Goal: Information Seeking & Learning: Find specific fact

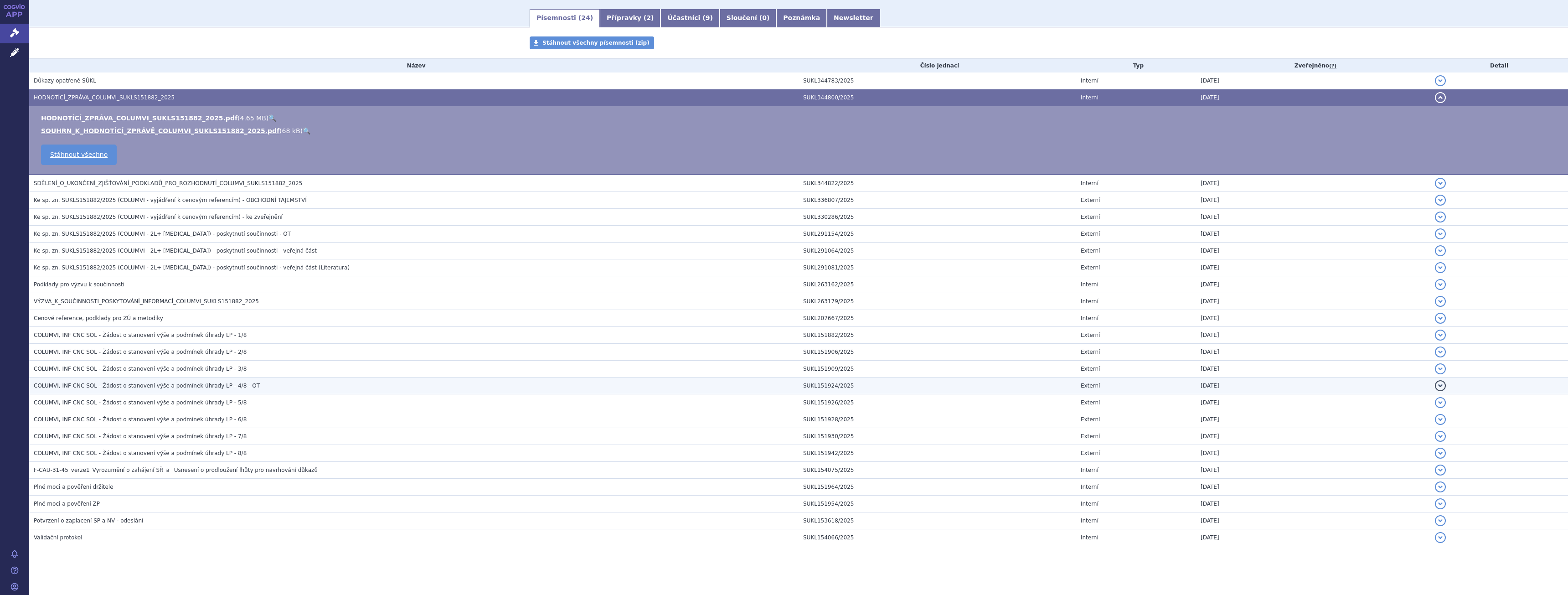
scroll to position [152, 0]
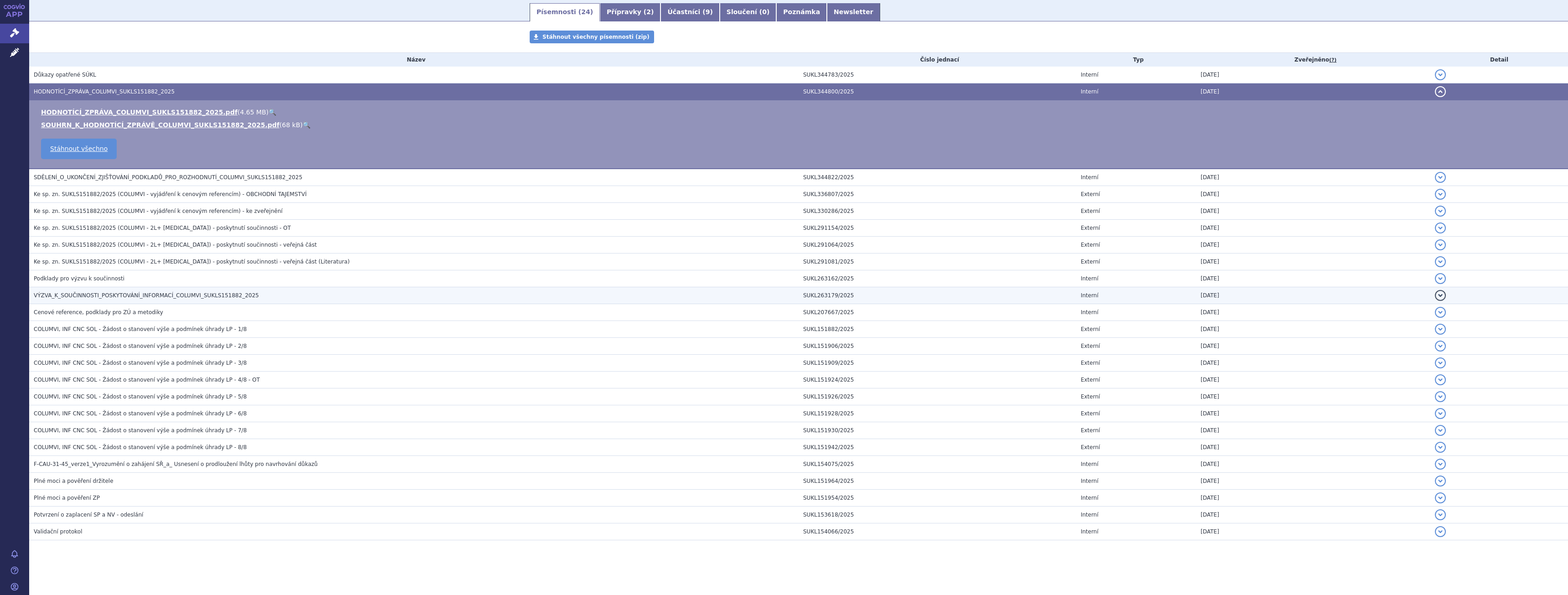
click at [165, 296] on span "VÝZVA_K_SOUČINNOSTI_POSKYTOVÁNÍ_INFORMACÍ_COLUMVI_SUKLS151882_2025" at bounding box center [146, 295] width 225 height 6
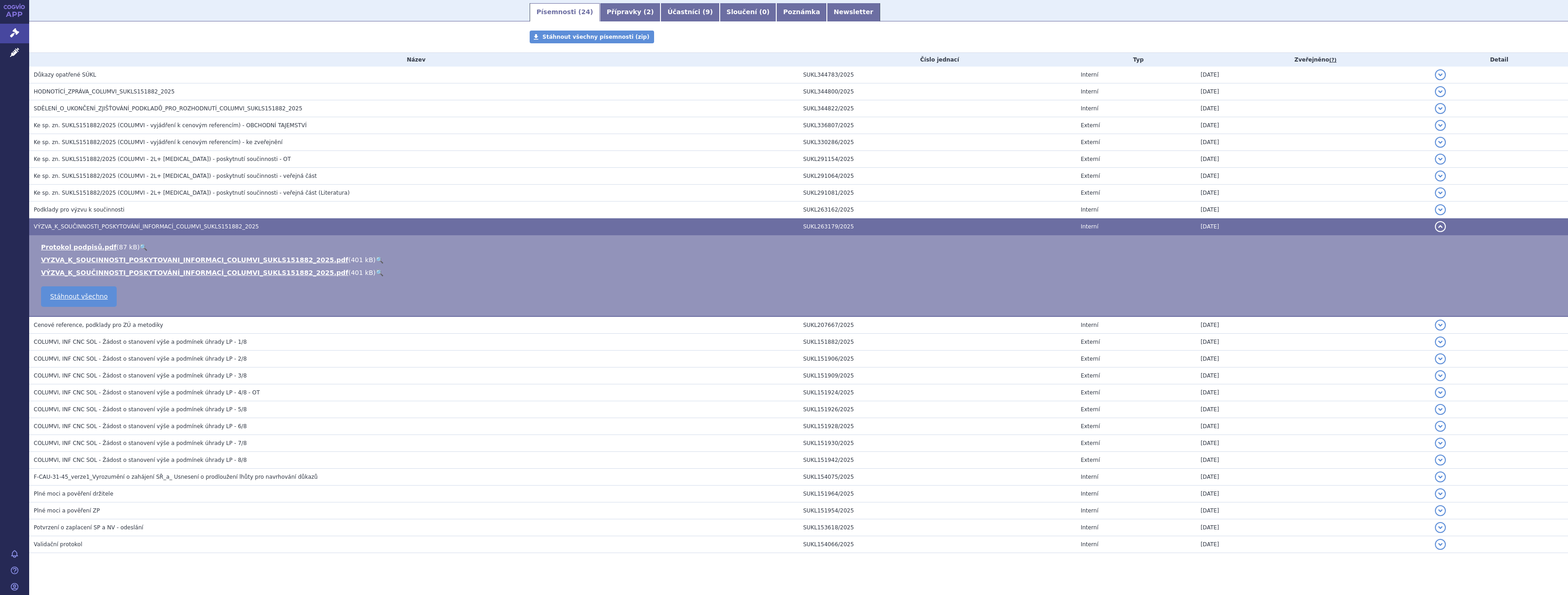
click at [376, 259] on link "🔍" at bounding box center [379, 260] width 8 height 7
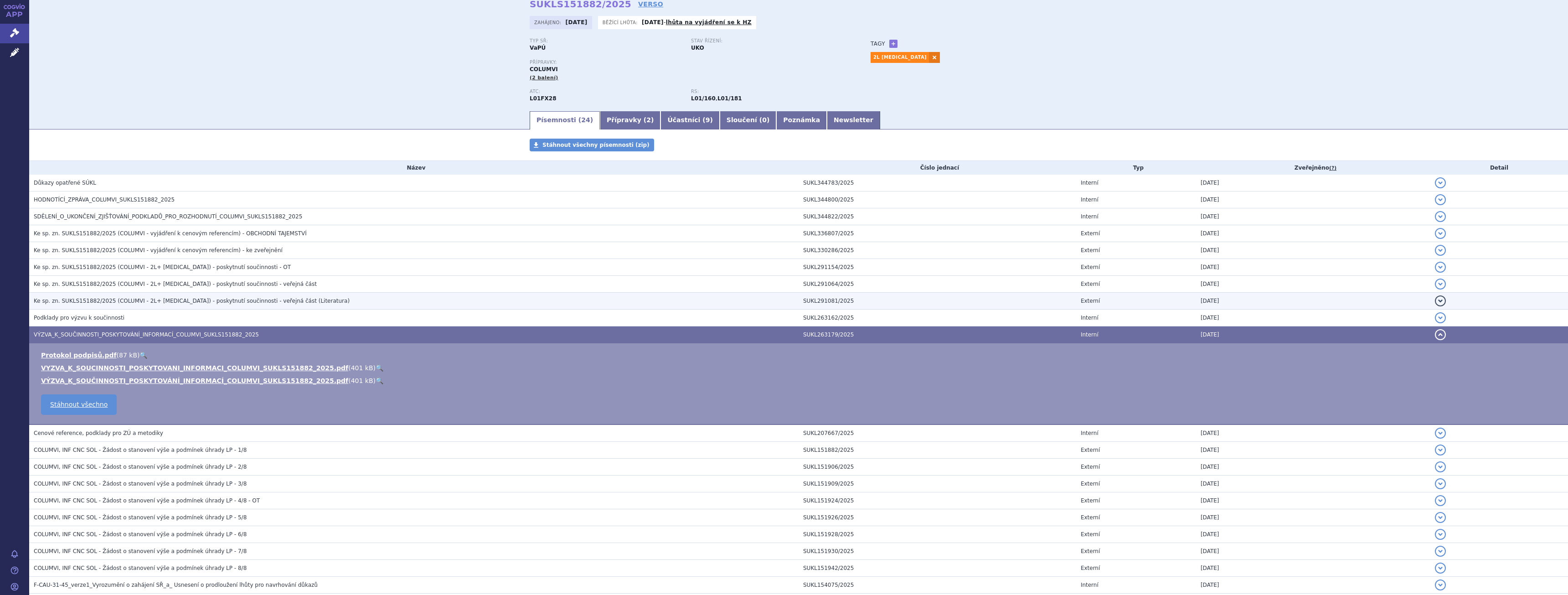
scroll to position [0, 0]
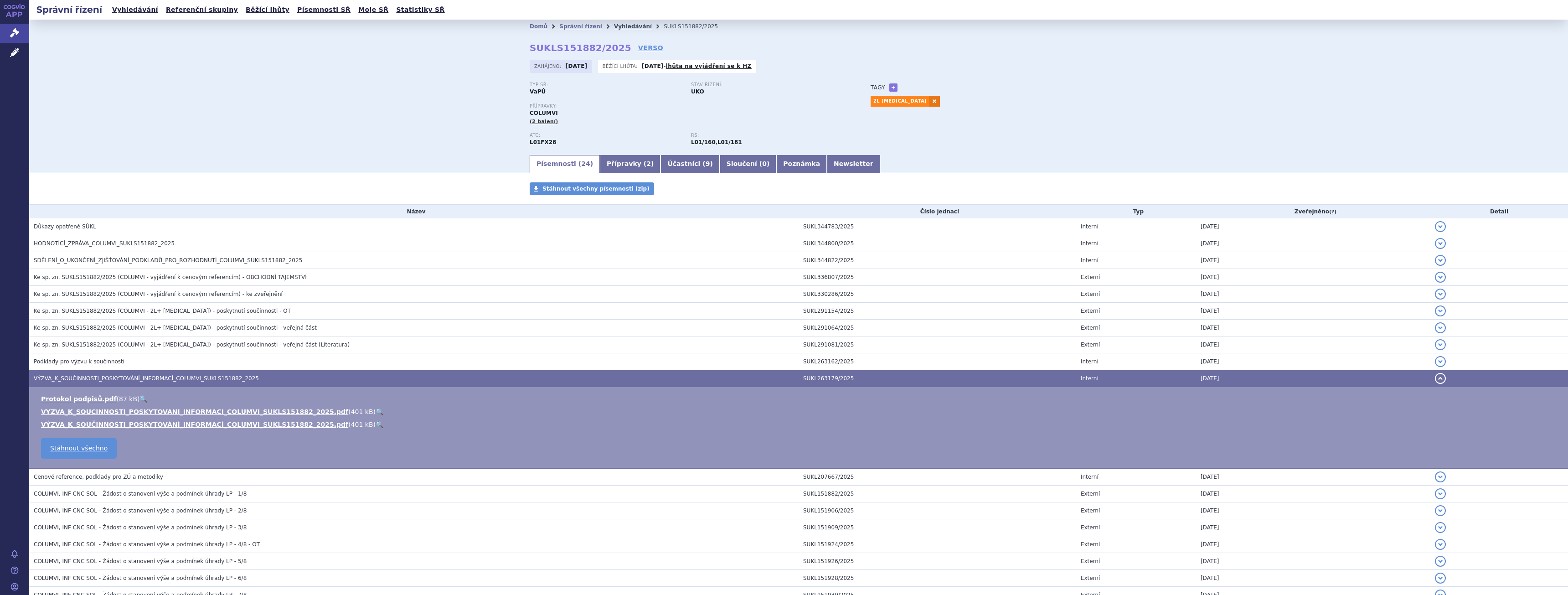
click at [625, 27] on link "Vyhledávání" at bounding box center [633, 26] width 38 height 6
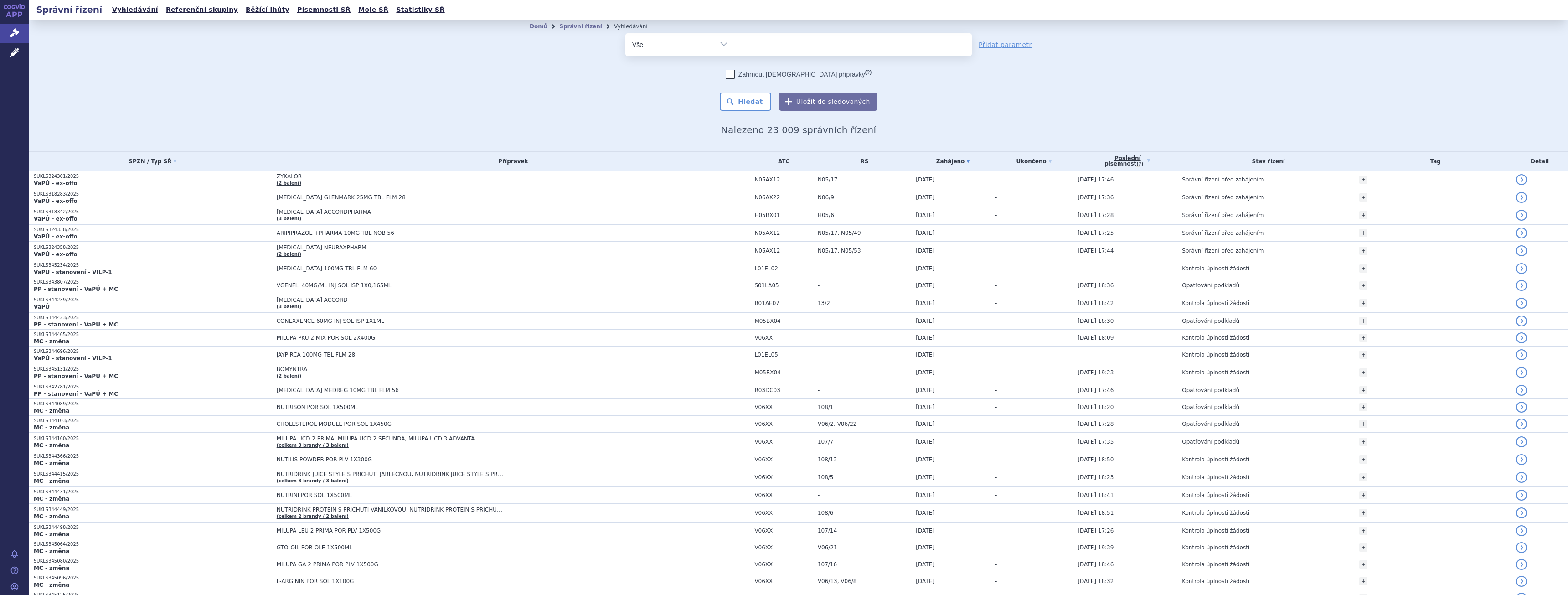
click at [66, 12] on h2 "Správní řízení" at bounding box center [69, 9] width 81 height 13
click at [144, 13] on link "Vyhledávání" at bounding box center [135, 10] width 52 height 12
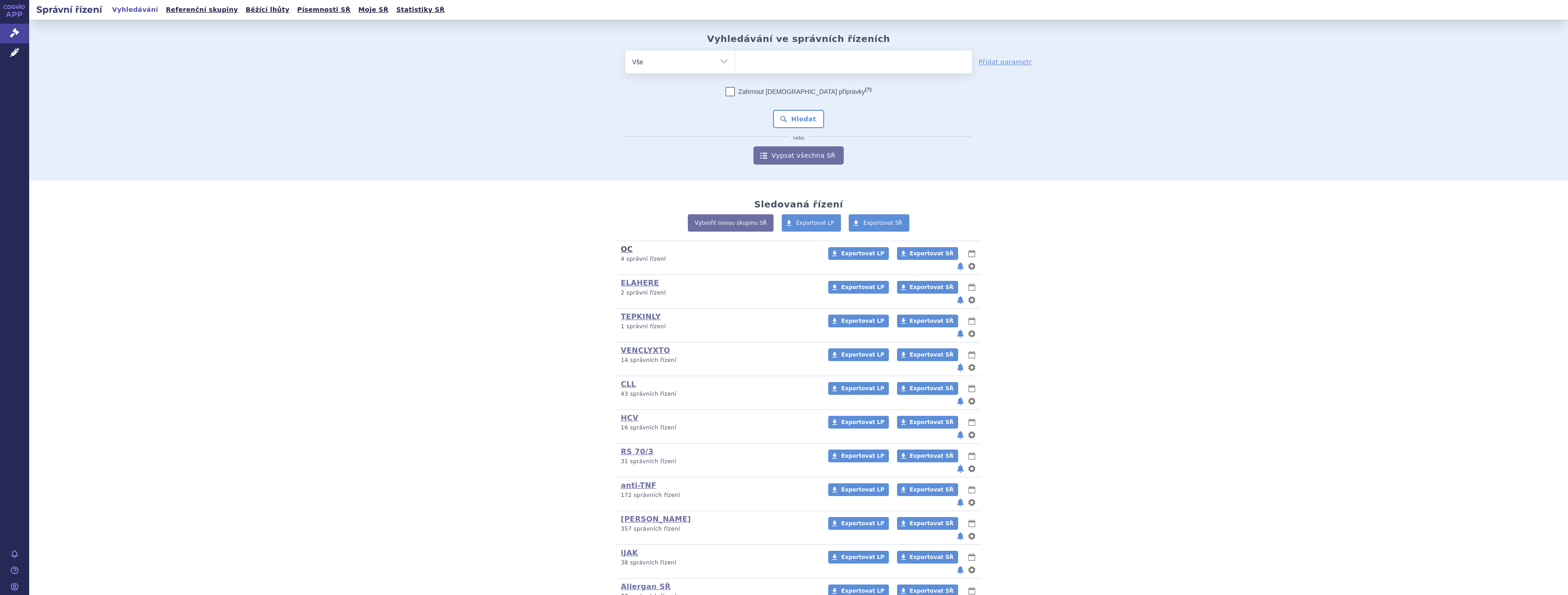
click at [626, 251] on link "OC" at bounding box center [626, 249] width 12 height 9
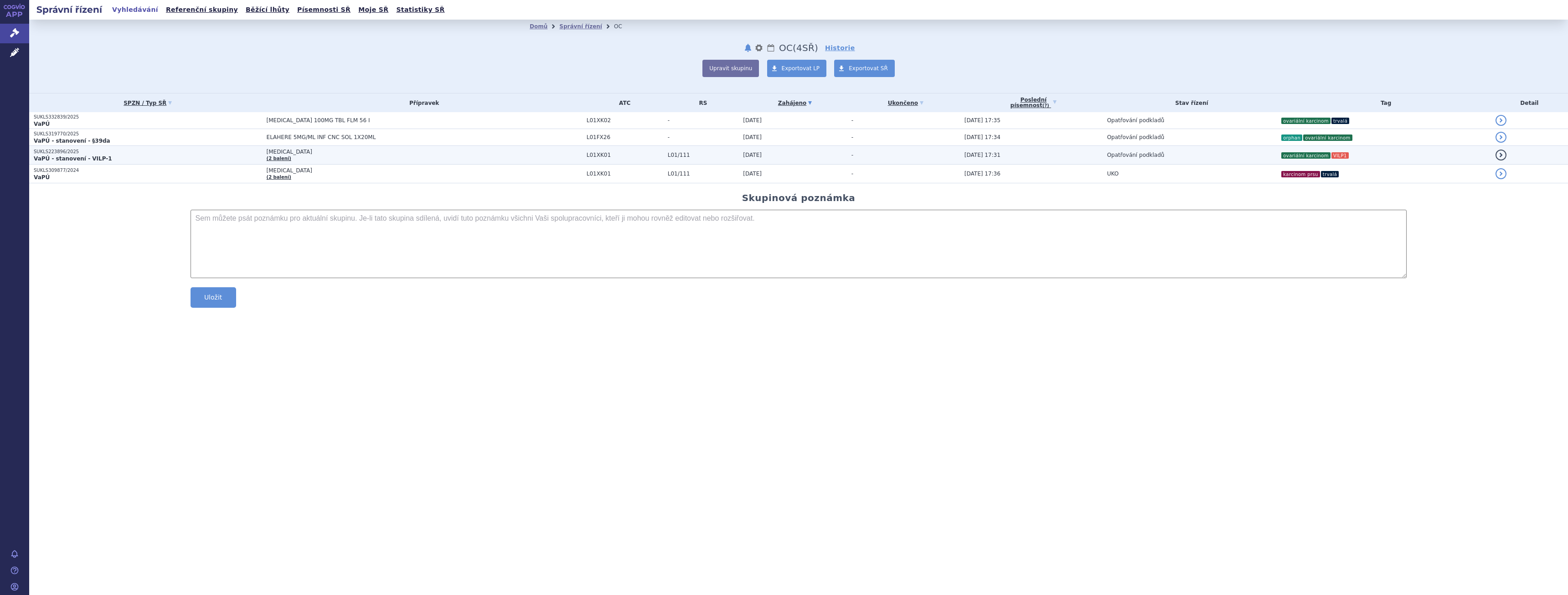
click at [128, 156] on p "VaPÚ - stanovení - VILP-1" at bounding box center [148, 159] width 228 height 7
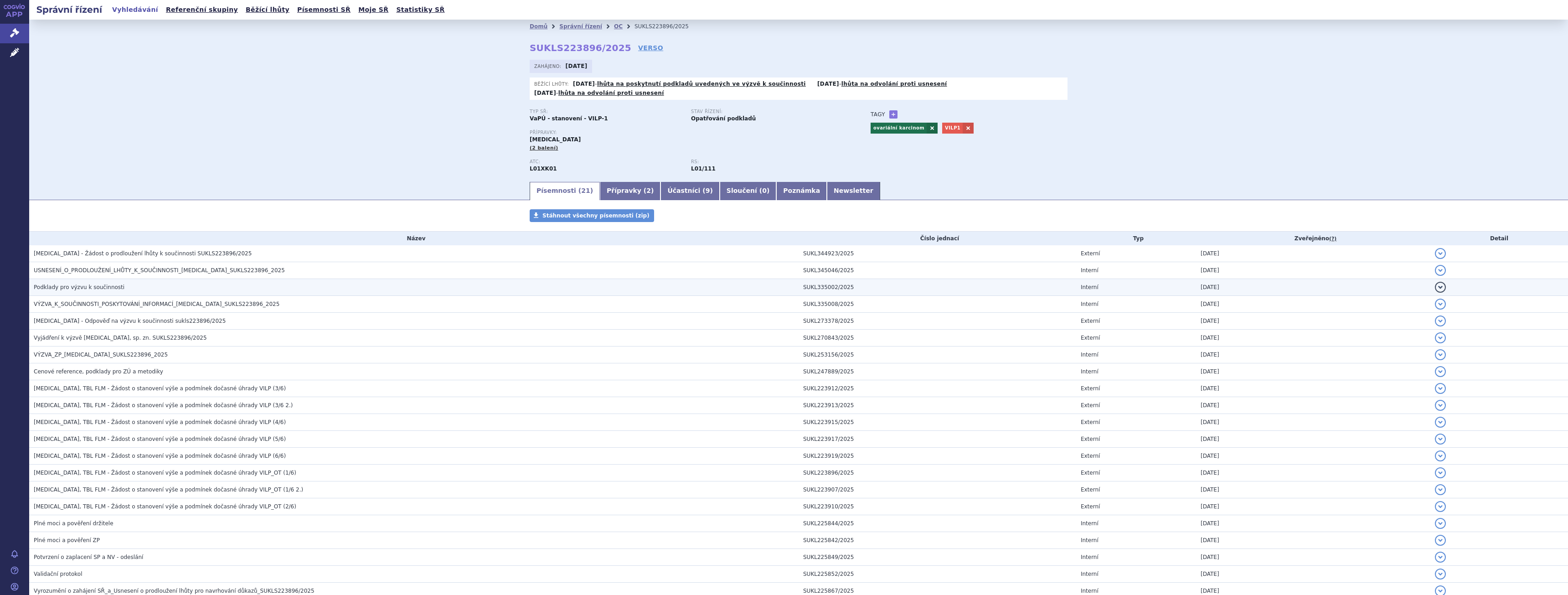
scroll to position [50, 0]
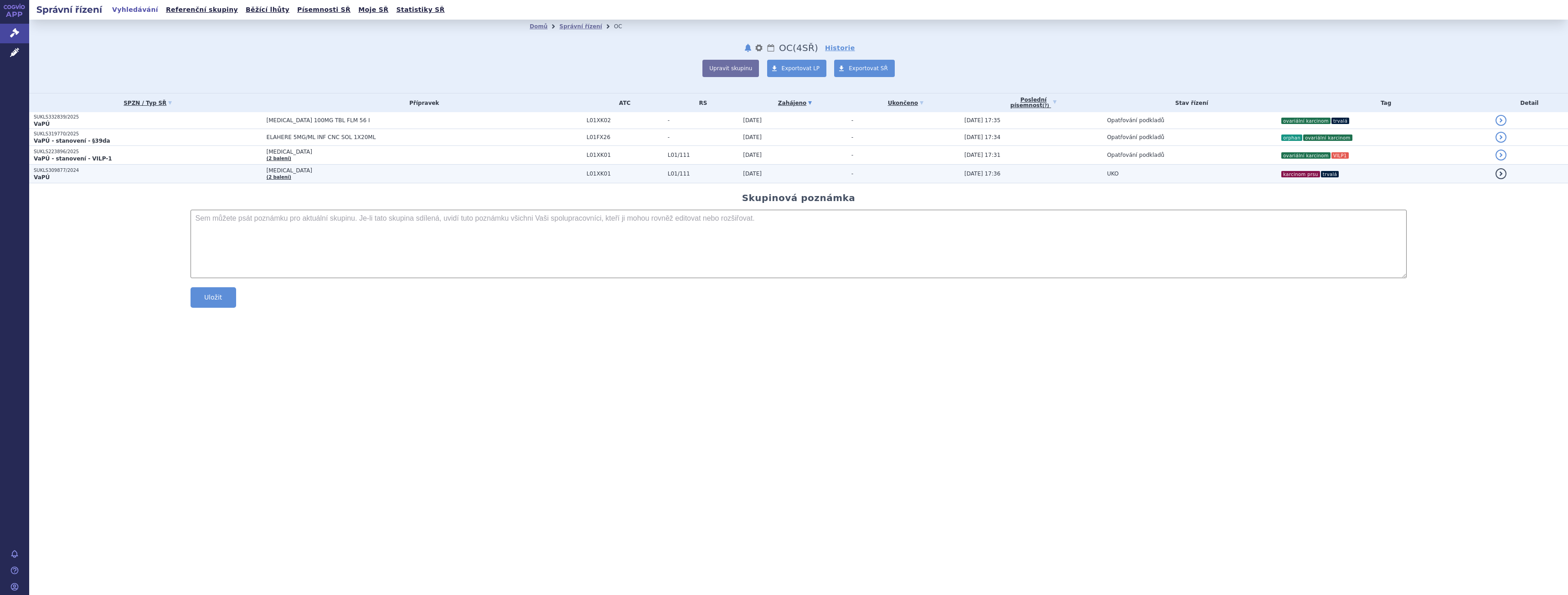
click at [207, 176] on p "VaPÚ" at bounding box center [148, 178] width 228 height 7
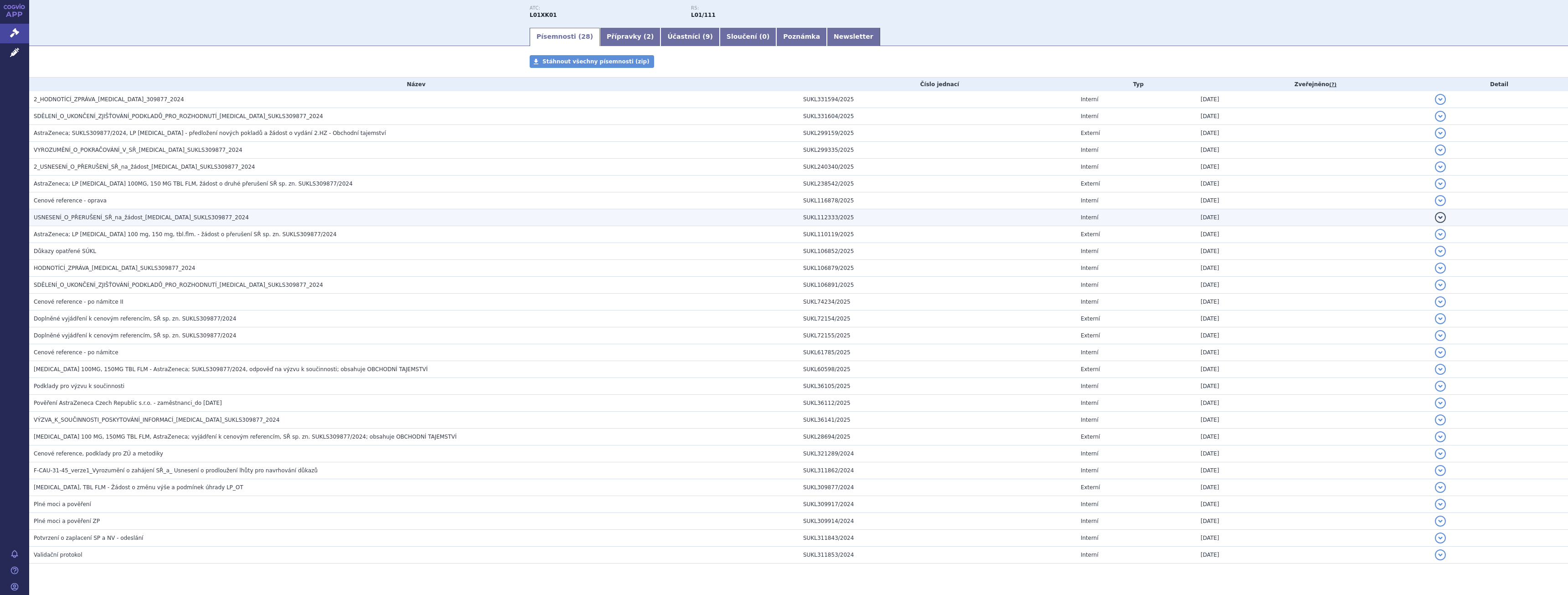
scroll to position [136, 0]
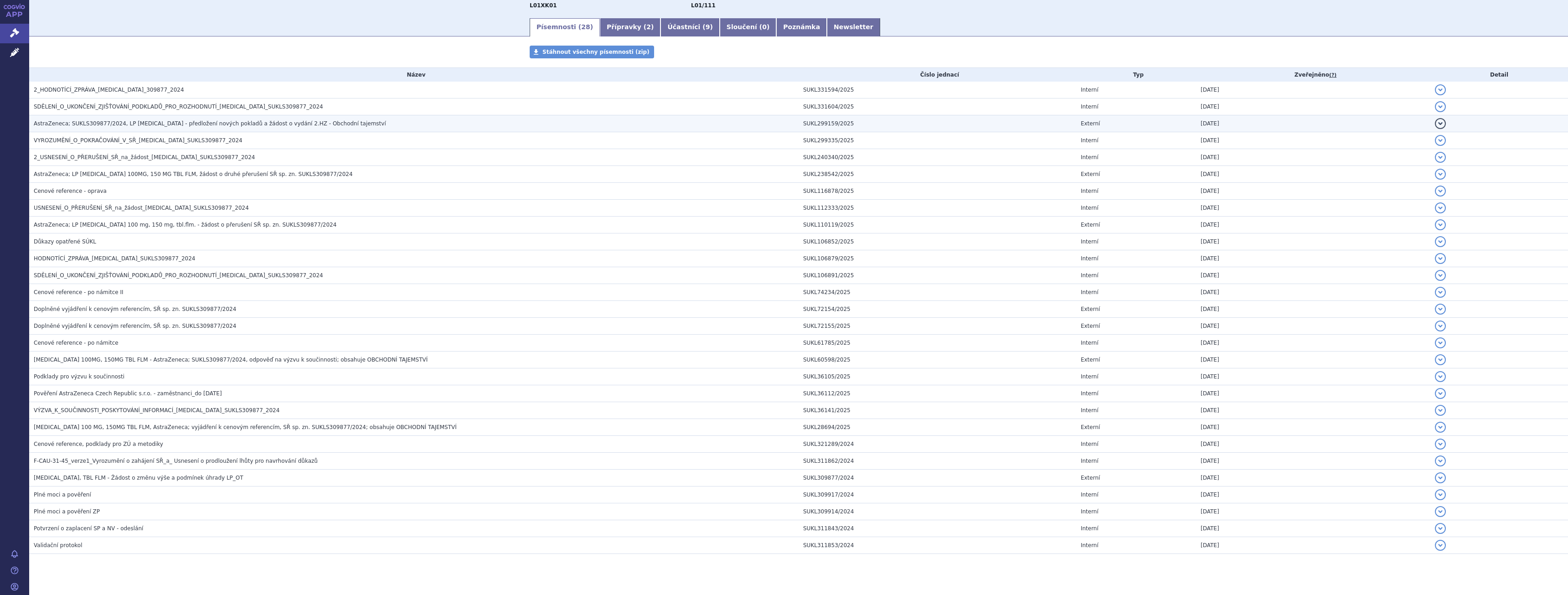
click at [146, 125] on span "AstraZeneca; SUKLS309877/2024, LP LYNPARZA - předložení nových pokladů a žádost…" at bounding box center [210, 124] width 352 height 6
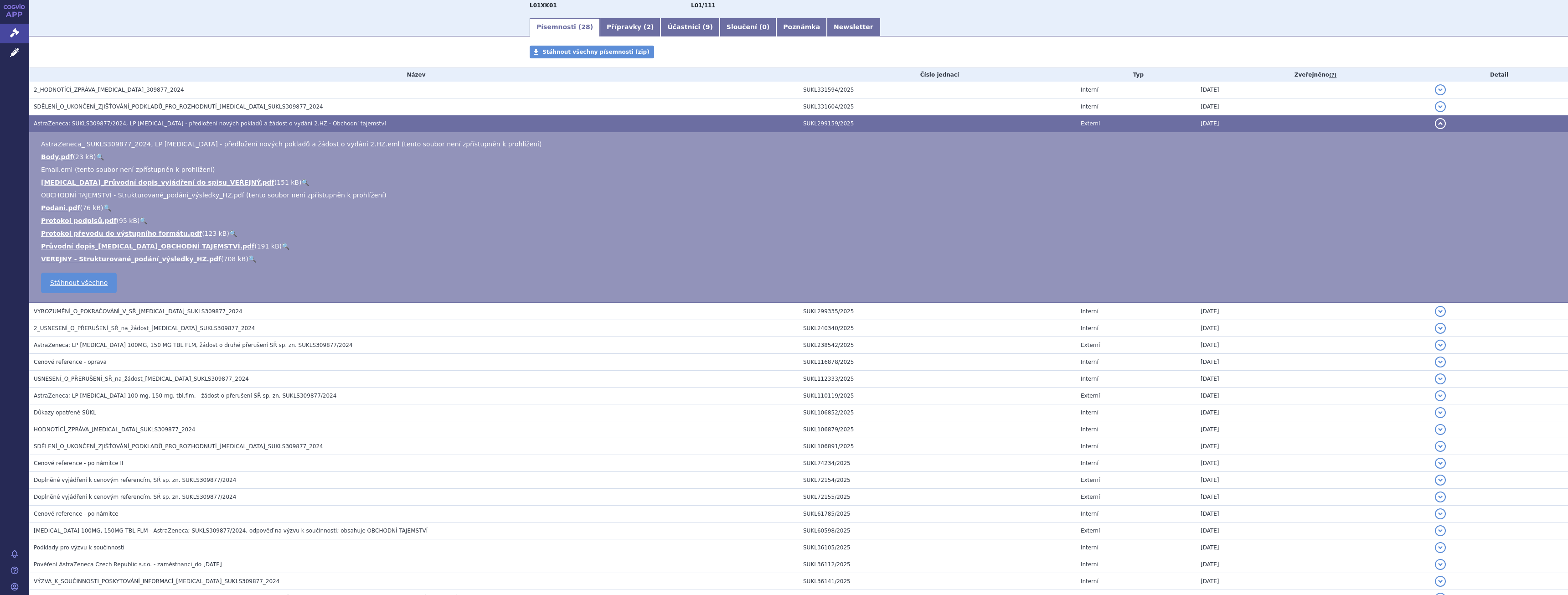
click at [282, 246] on link "🔍" at bounding box center [285, 246] width 8 height 7
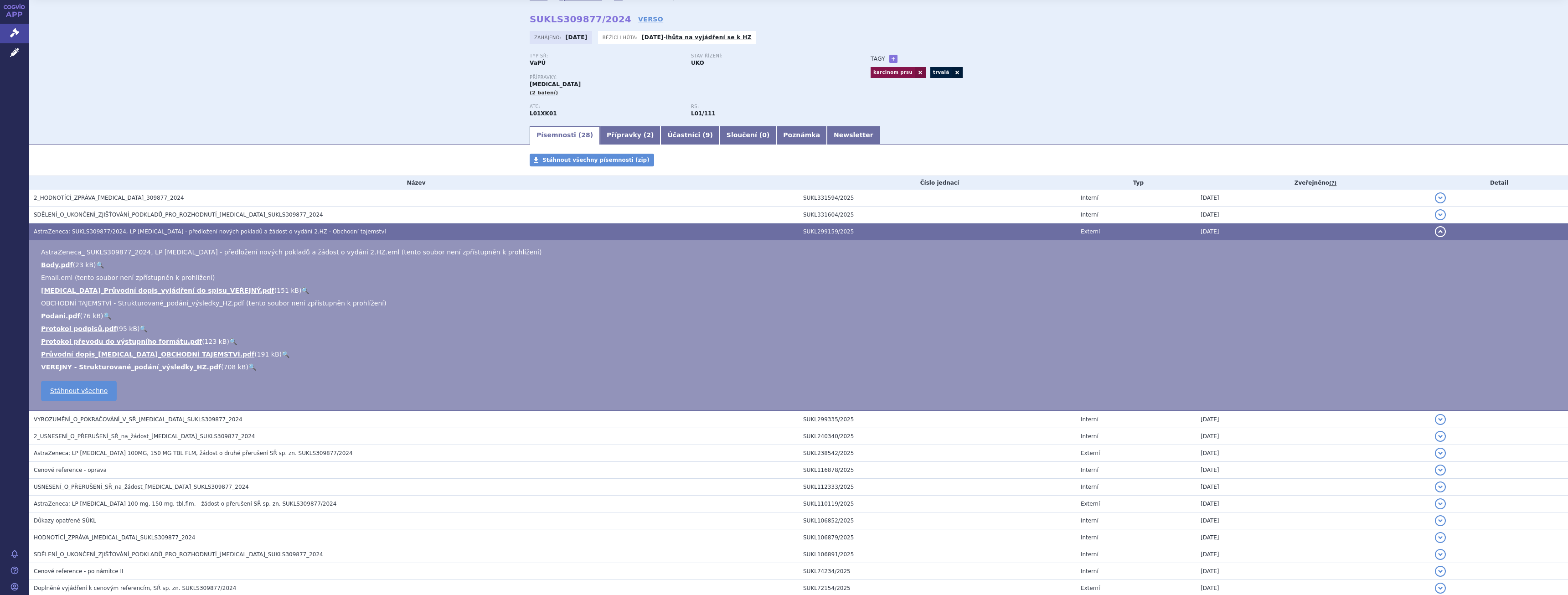
scroll to position [0, 0]
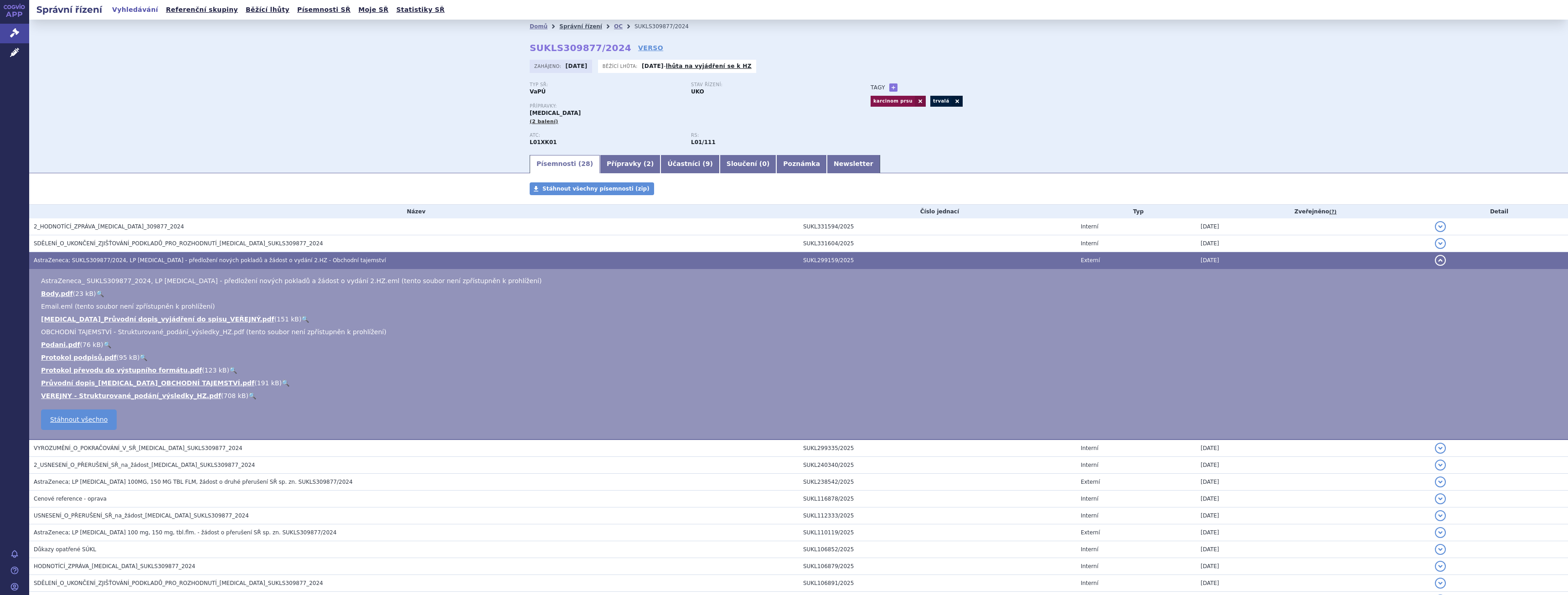
click at [584, 25] on link "Správní řízení" at bounding box center [581, 26] width 43 height 6
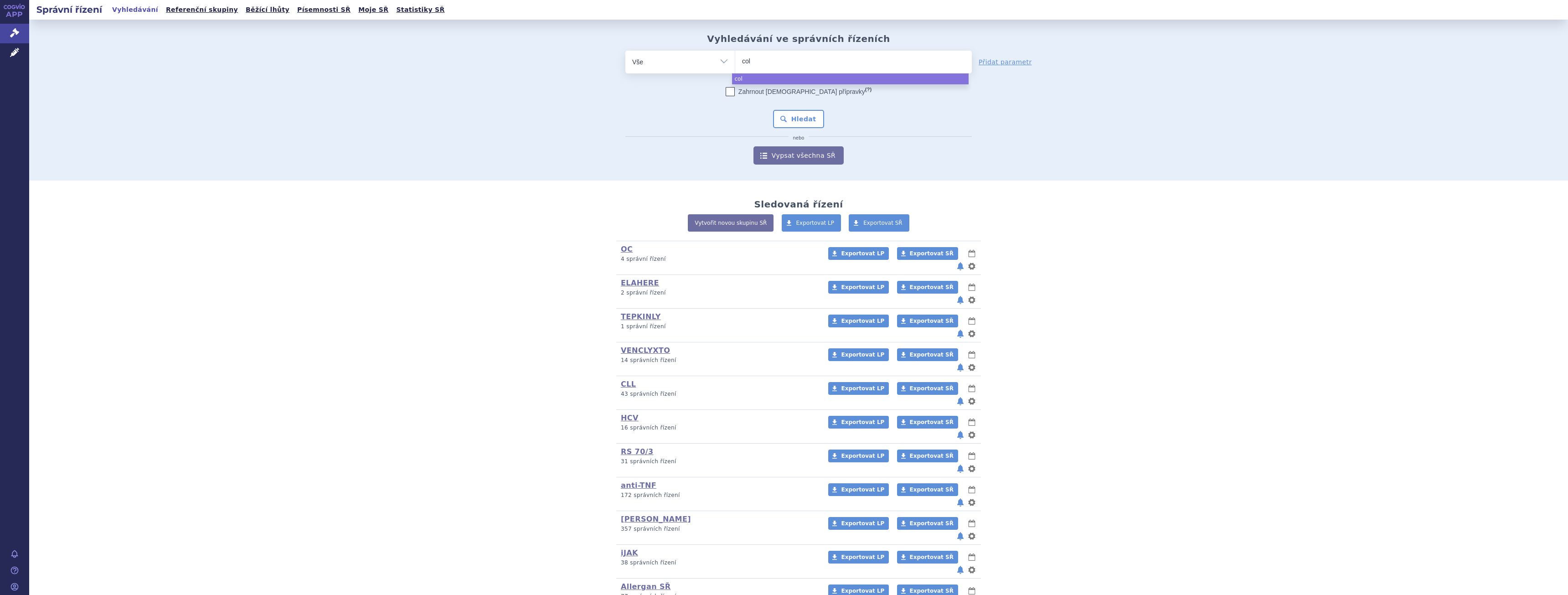
select select
type input "colu"
type input "colum"
type input "columv"
type input "columvi"
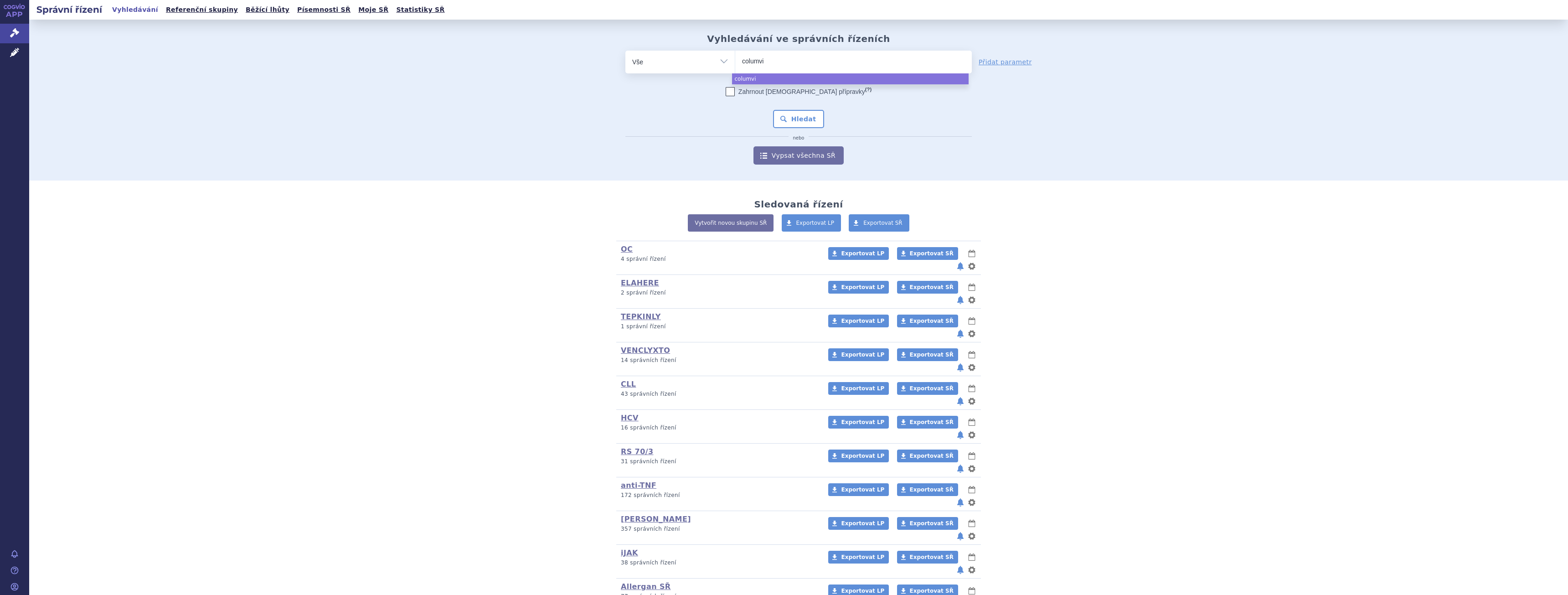
select select "columvi"
click at [803, 119] on button "Hledat" at bounding box center [799, 119] width 52 height 18
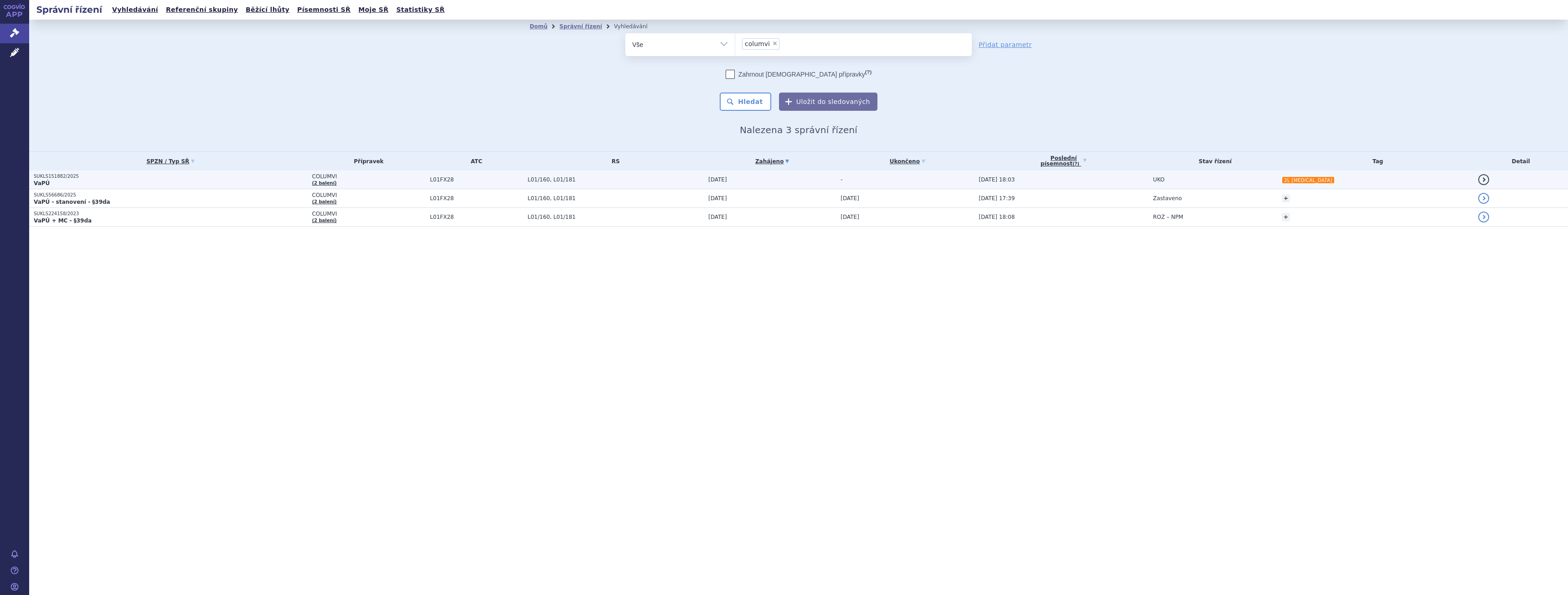
click at [124, 182] on p "VaPÚ" at bounding box center [170, 183] width 274 height 7
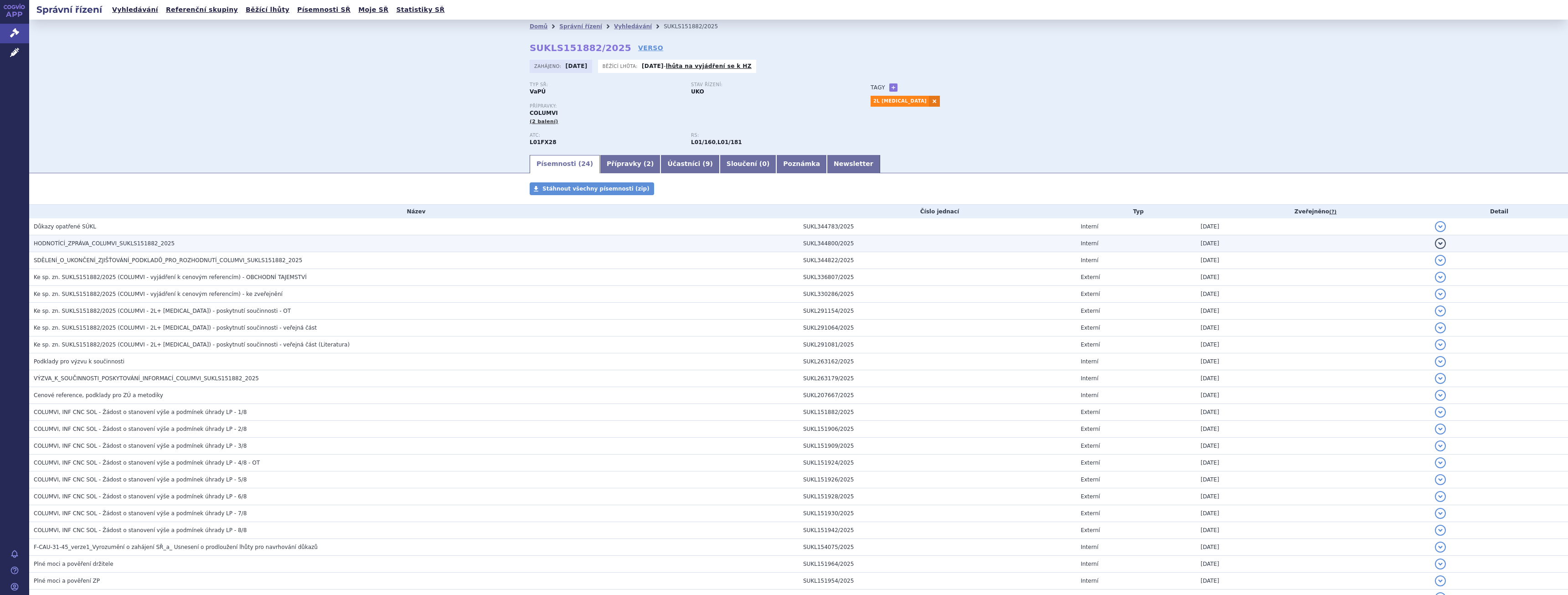
click at [117, 242] on span "HODNOTÍCÍ_ZPRÁVA_COLUMVI_SUKLS151882_2025" at bounding box center [104, 243] width 141 height 6
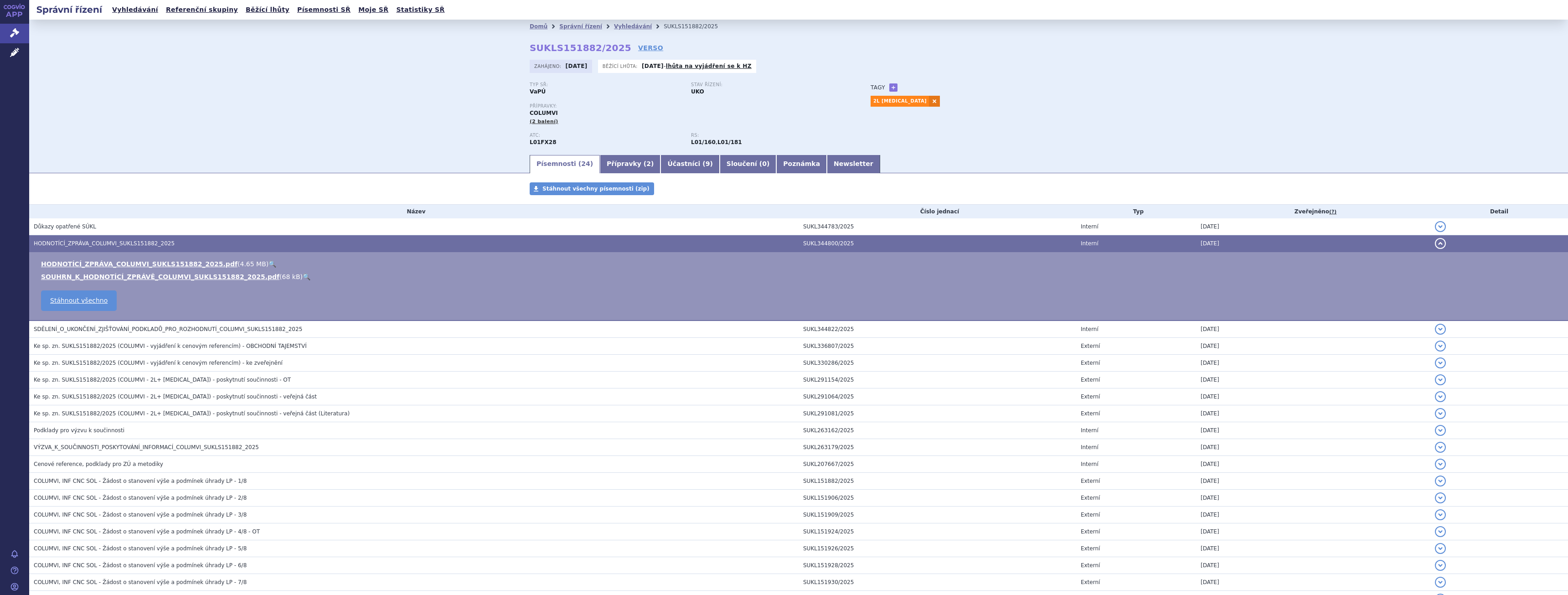
click at [269, 264] on link "🔍" at bounding box center [272, 264] width 8 height 7
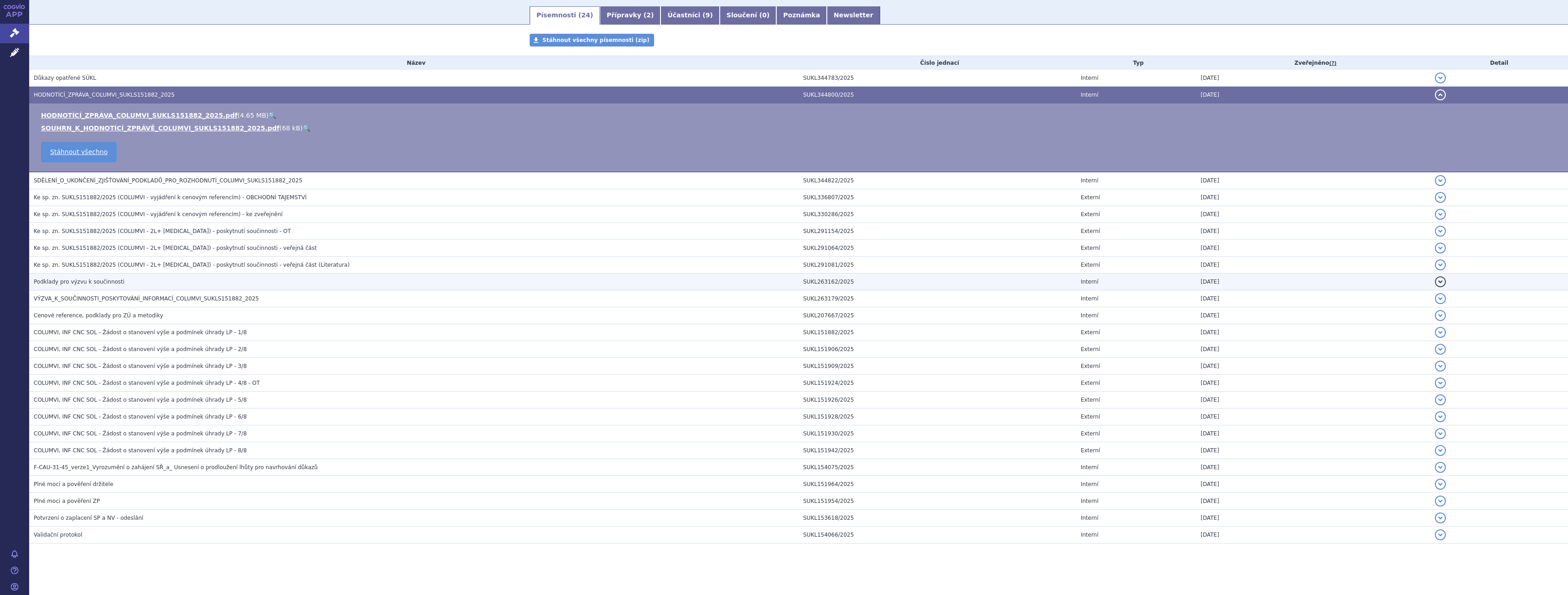
scroll to position [152, 0]
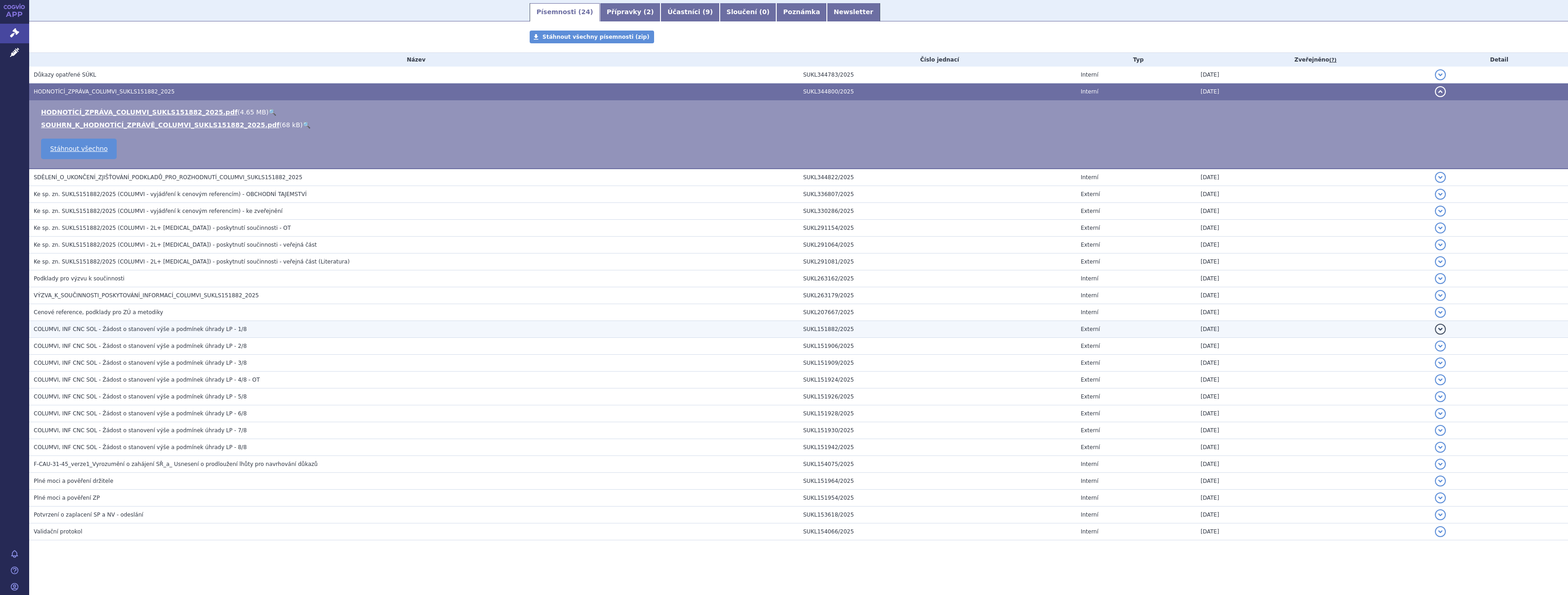
click at [213, 328] on span "COLUMVI, INF CNC SOL - Žádost o stanovení výše a podmínek úhrady LP - 1/8" at bounding box center [140, 329] width 213 height 6
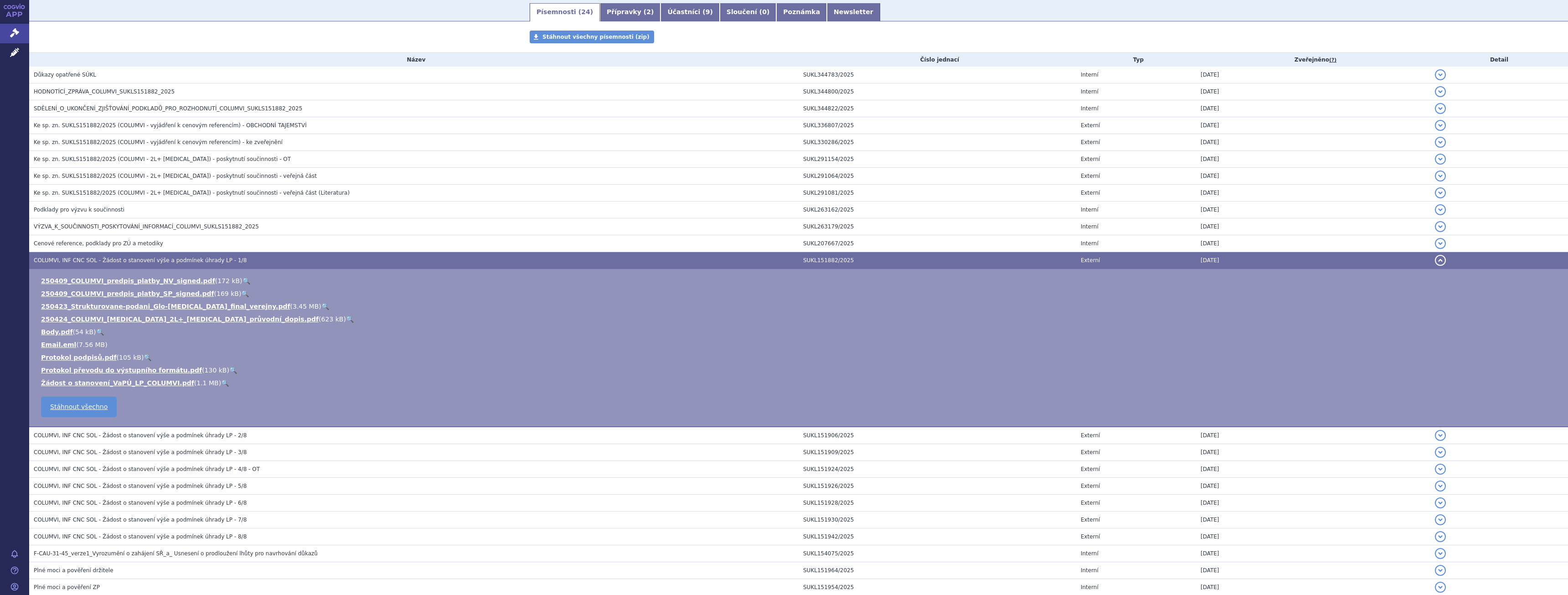
click at [321, 307] on link "🔍" at bounding box center [325, 306] width 8 height 7
click at [156, 225] on span "VÝZVA_K_SOUČINNOSTI_POSKYTOVÁNÍ_INFORMACÍ_COLUMVI_SUKLS151882_2025" at bounding box center [146, 226] width 225 height 6
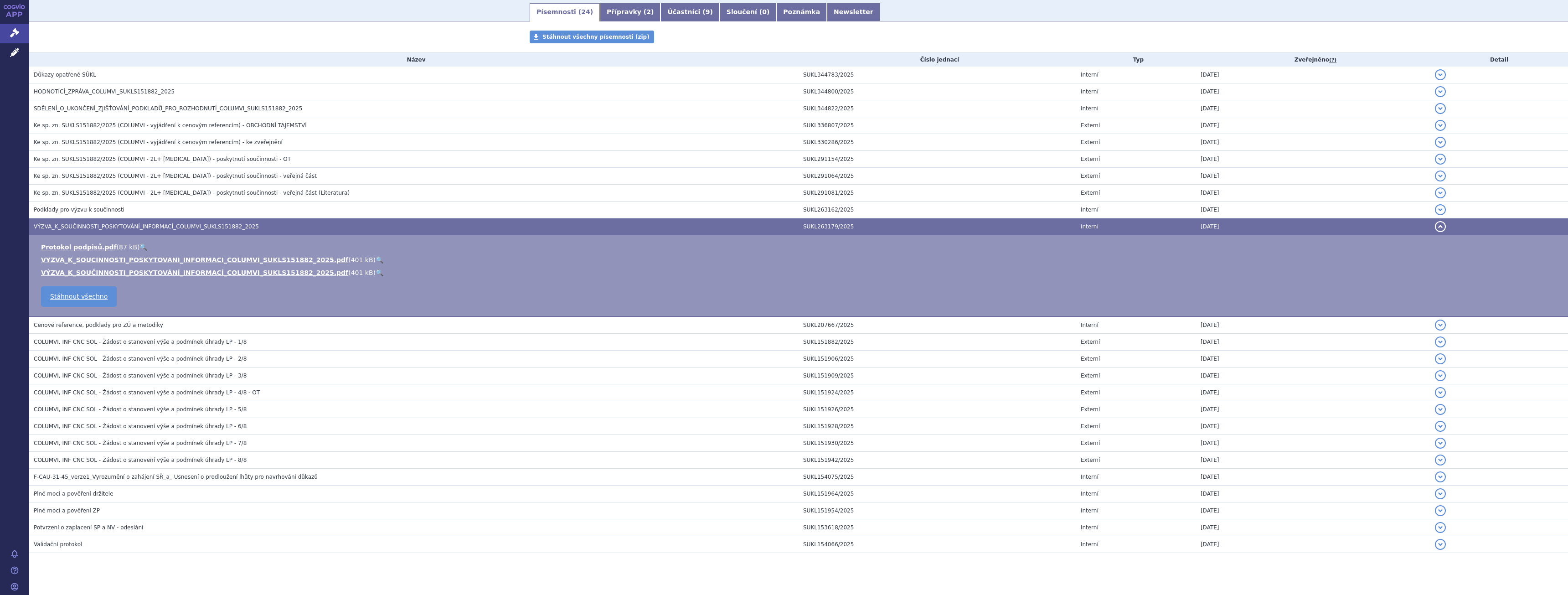
click at [376, 257] on link "🔍" at bounding box center [379, 260] width 8 height 7
click at [201, 182] on td "Ke sp. zn. SUKLS151882/2025 (COLUMVI - 2L+ DLBCL) - poskytnutí součinnosti - ve…" at bounding box center [414, 176] width 770 height 17
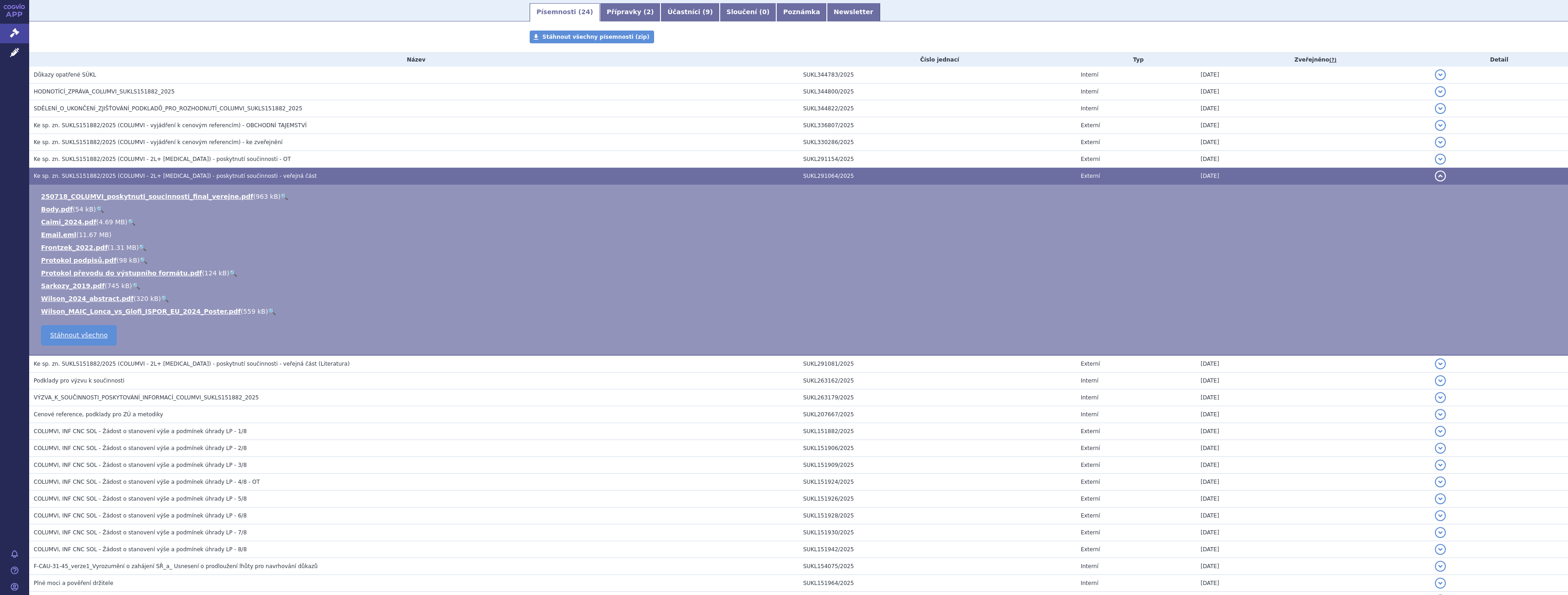
click at [280, 193] on link "🔍" at bounding box center [284, 197] width 8 height 7
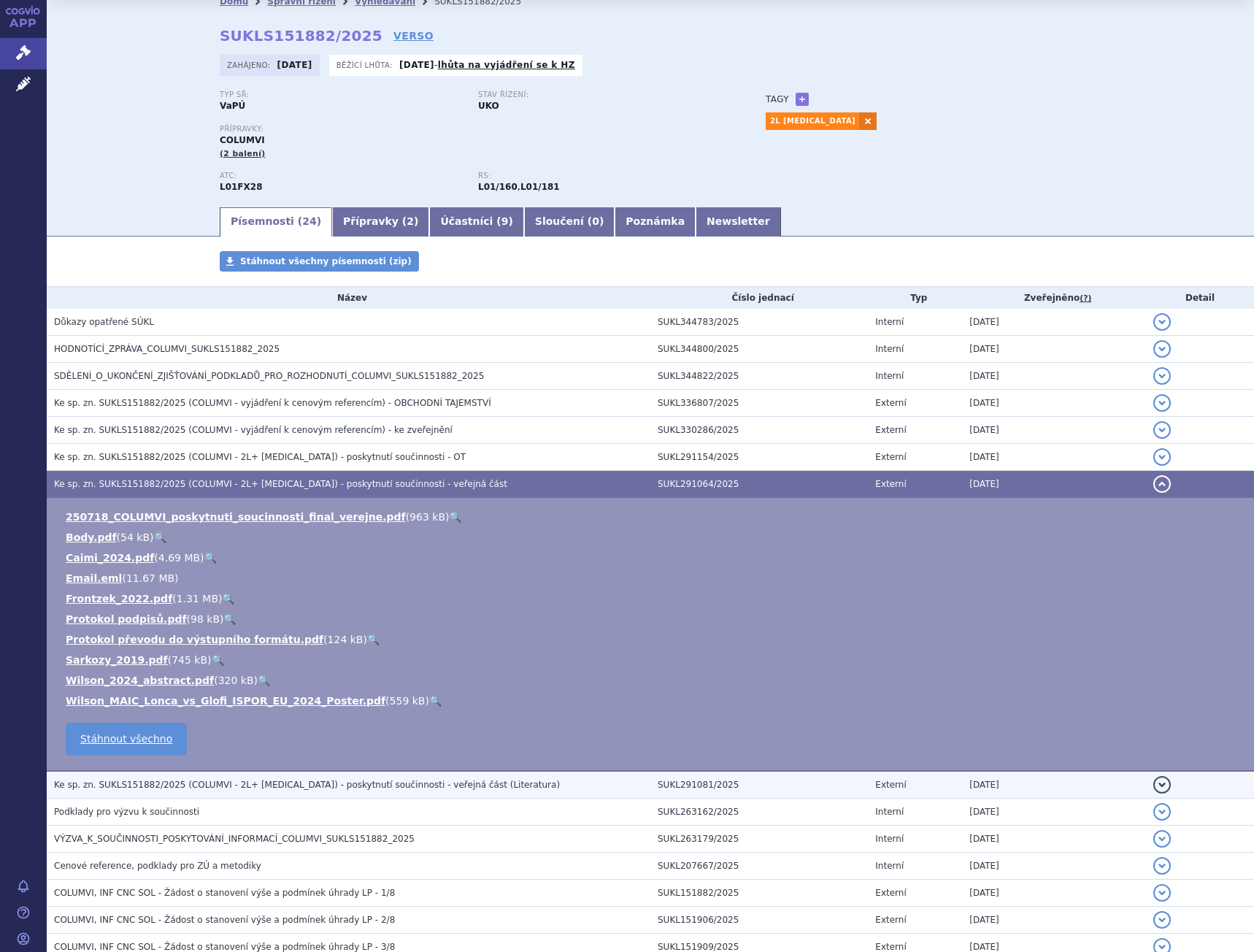
scroll to position [0, 0]
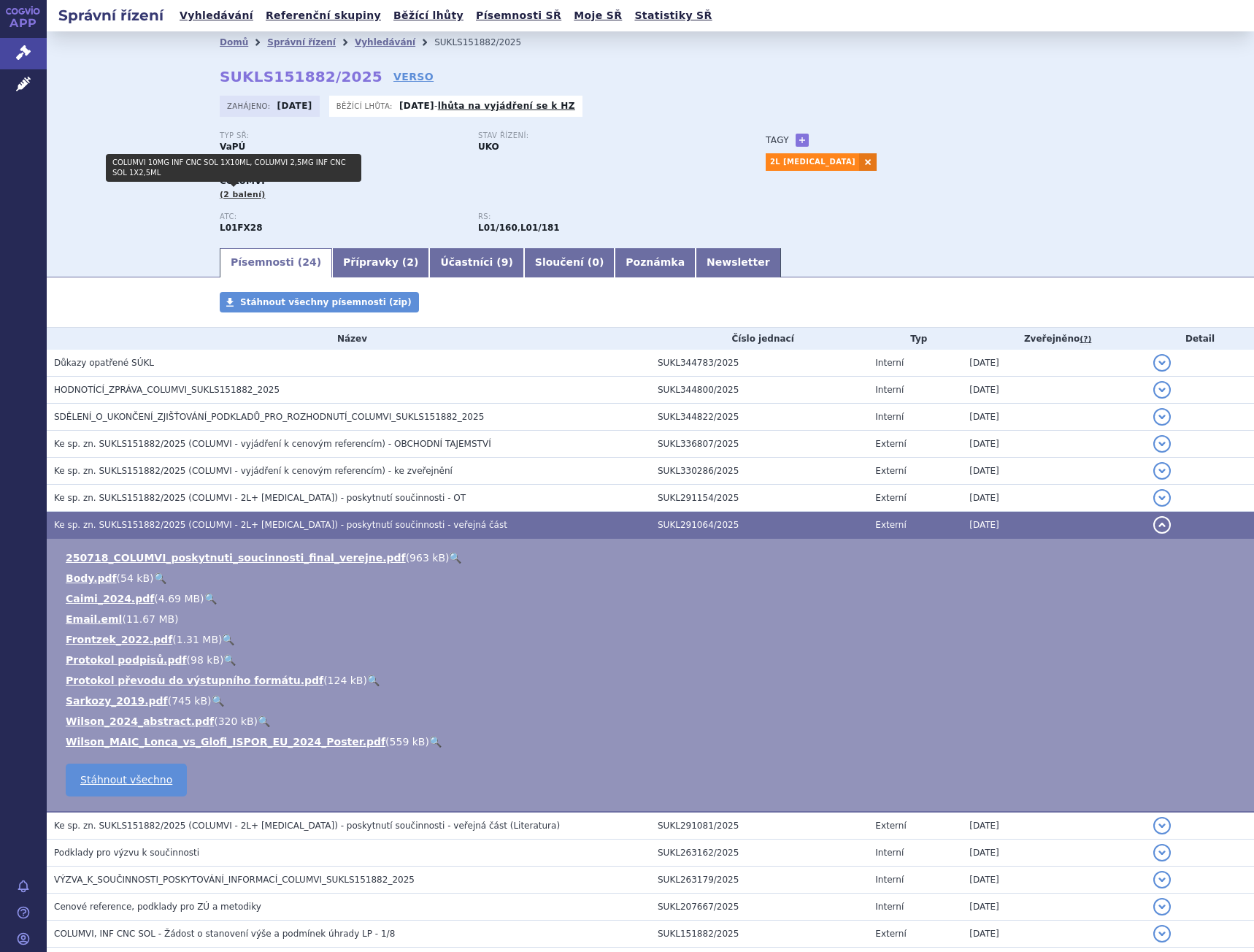
click at [235, 203] on div "Přípravky: COLUMVI (2 balení)" at bounding box center [477, 188] width 517 height 46
click at [235, 193] on span "(2 balení)" at bounding box center [242, 195] width 46 height 10
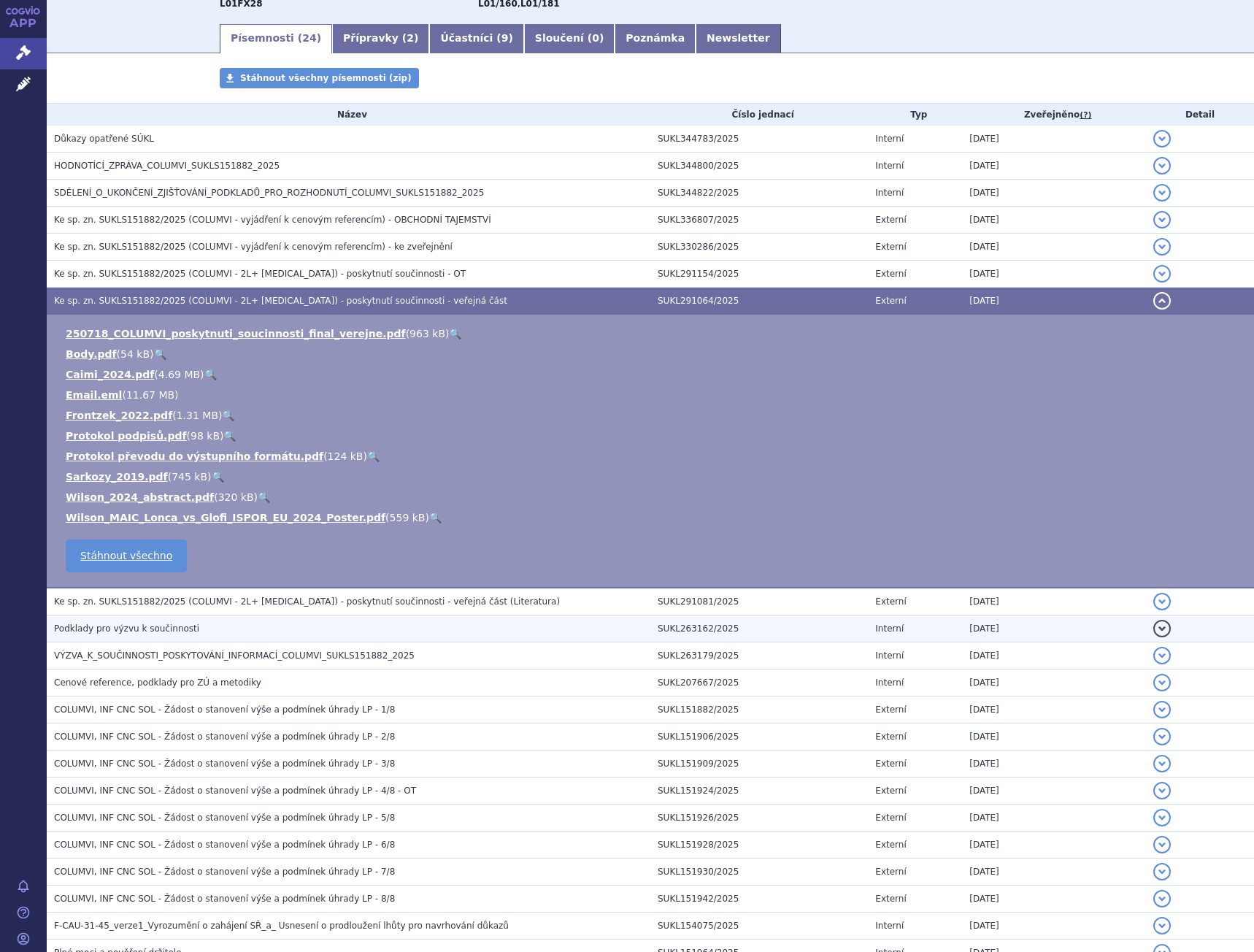
scroll to position [408, 0]
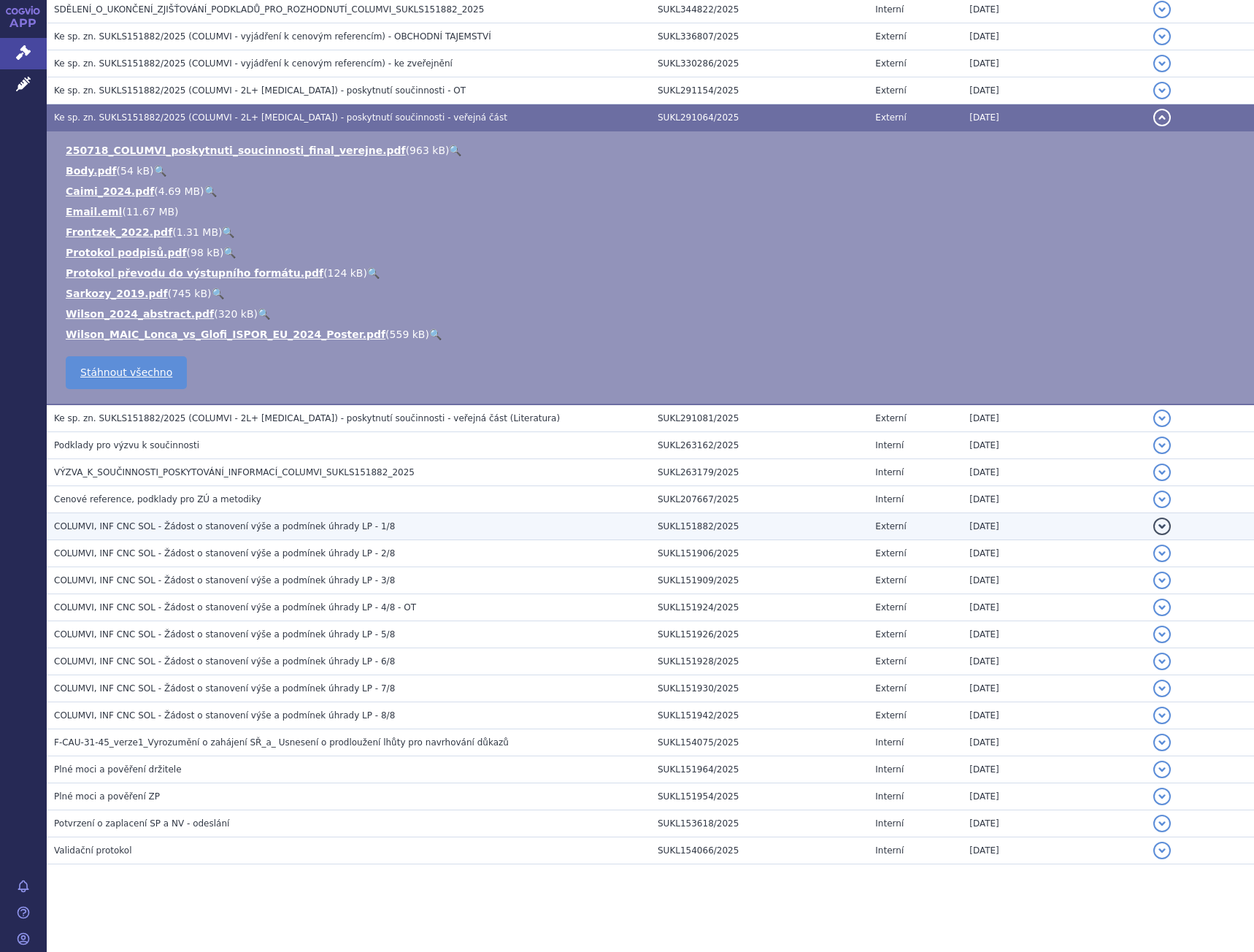
click at [315, 536] on td "COLUMVI, INF CNC SOL - Žádost o stanovení výše a podmínek úhrady LP - 1/8" at bounding box center [347, 526] width 603 height 27
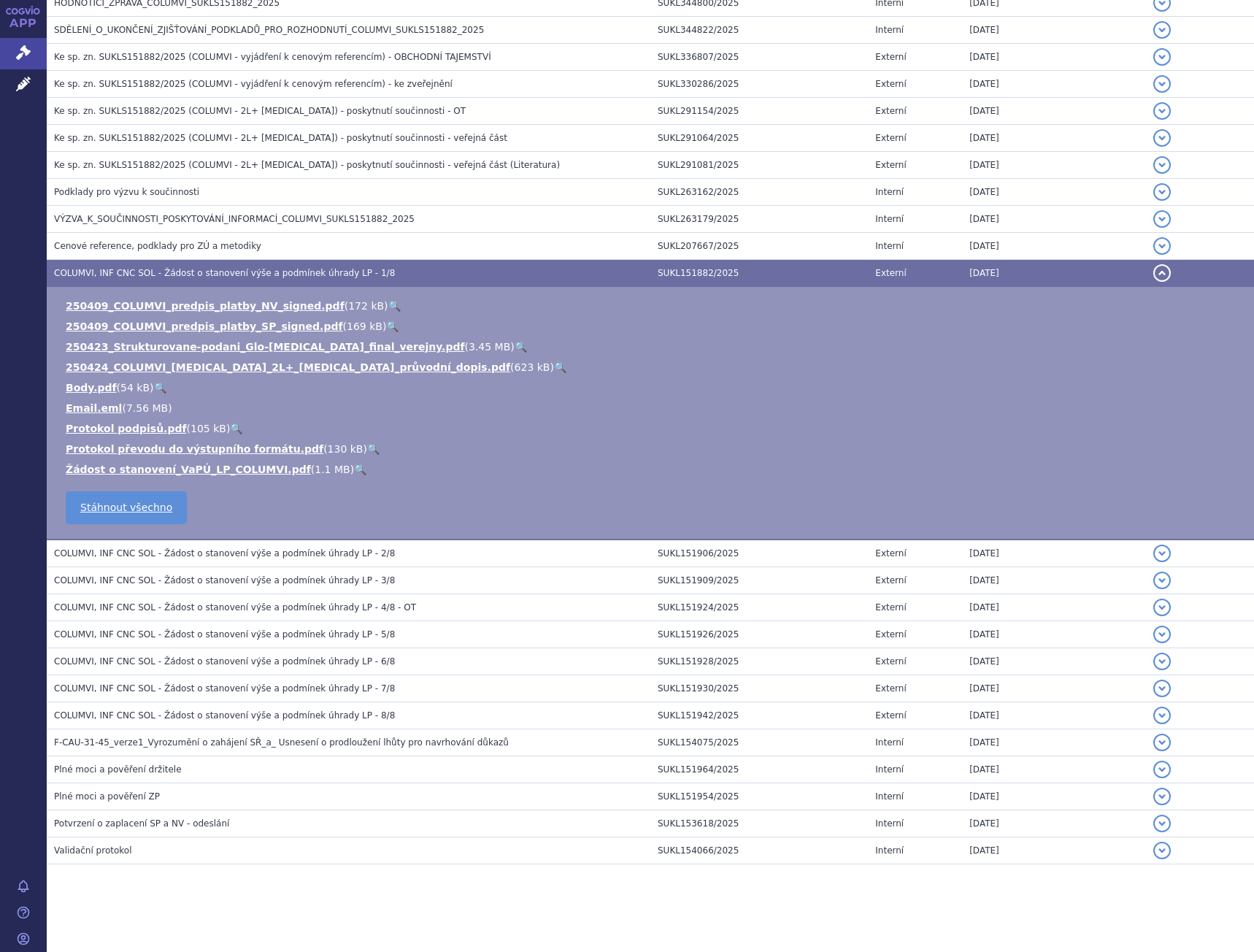
scroll to position [387, 0]
click at [554, 361] on link "🔍" at bounding box center [560, 367] width 13 height 12
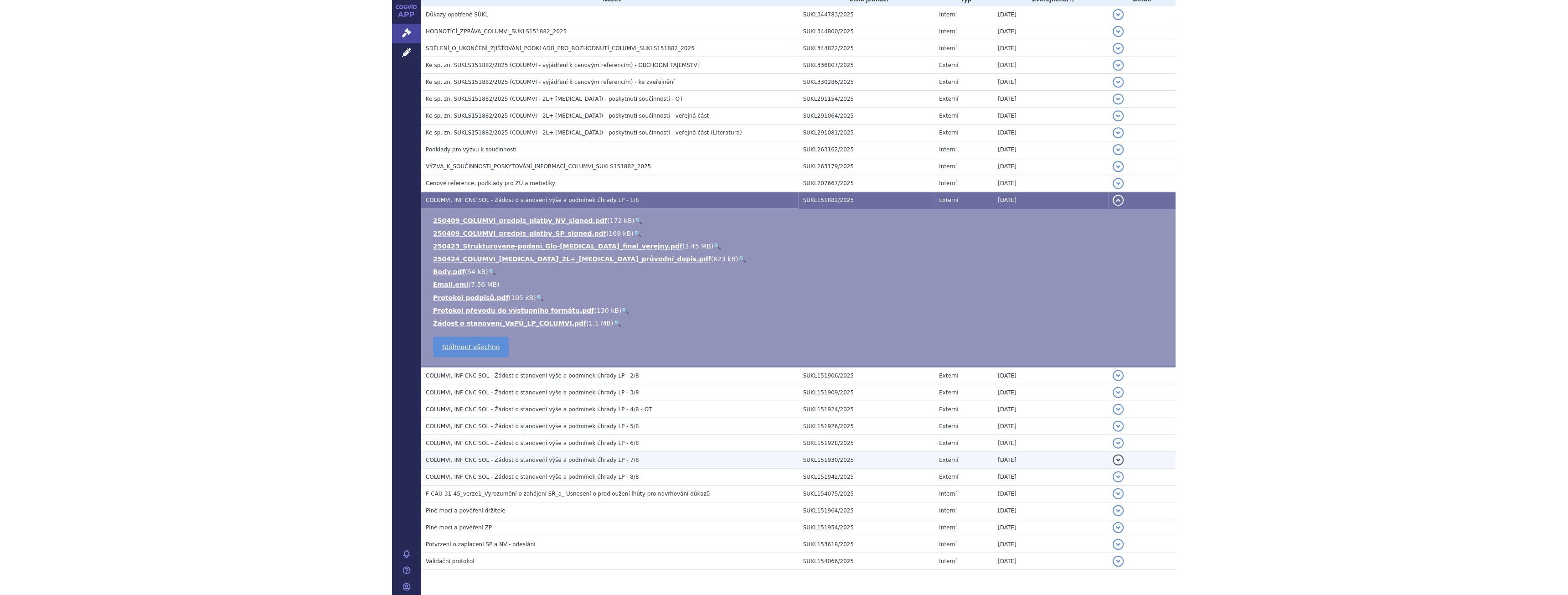
scroll to position [196, 0]
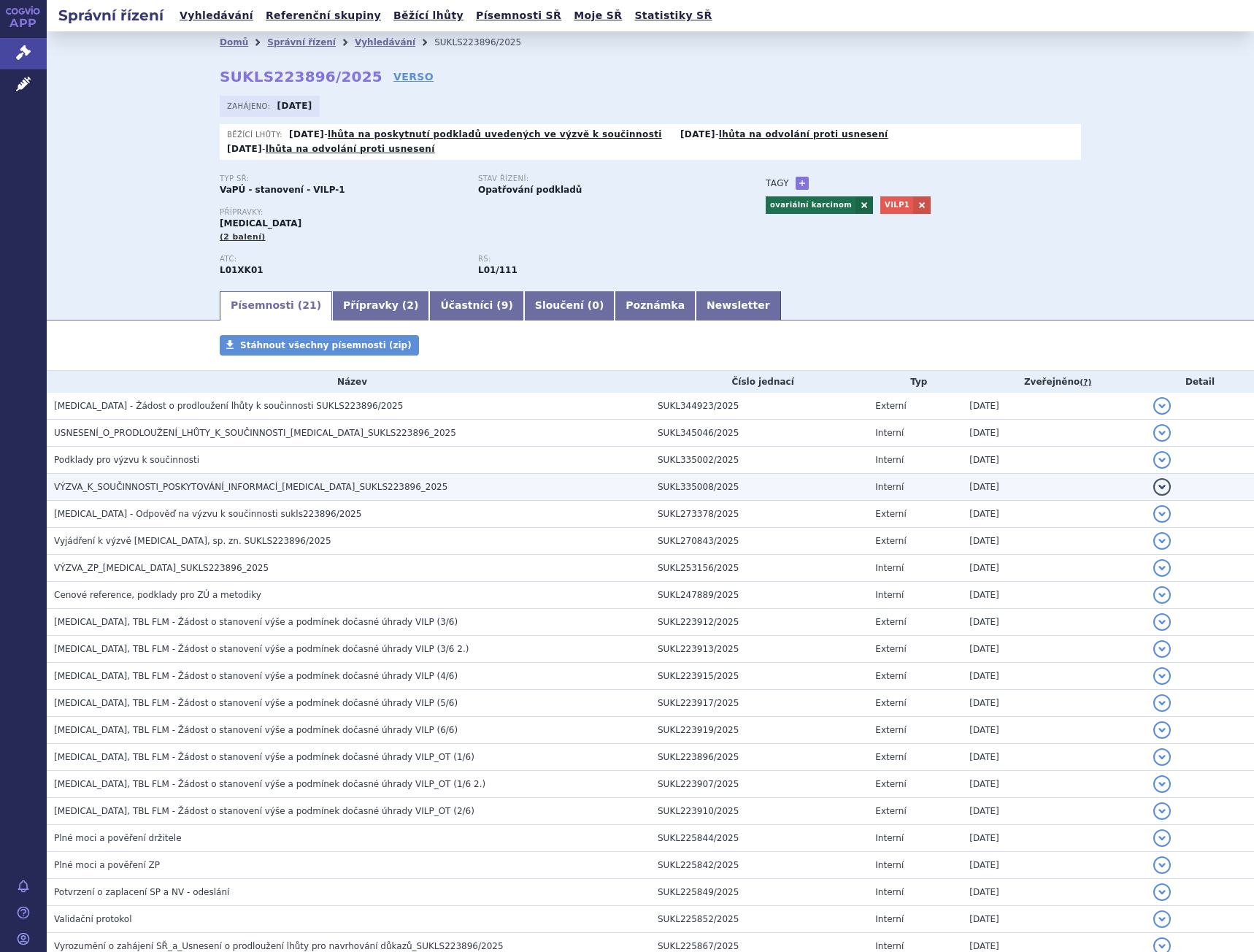
click at [325, 474] on td "VÝZVA_K_SOUČINNOSTI_POSKYTOVÁNÍ_INFORMACÍ_[MEDICAL_DATA]_SUKLS223896_2025" at bounding box center [347, 486] width 603 height 27
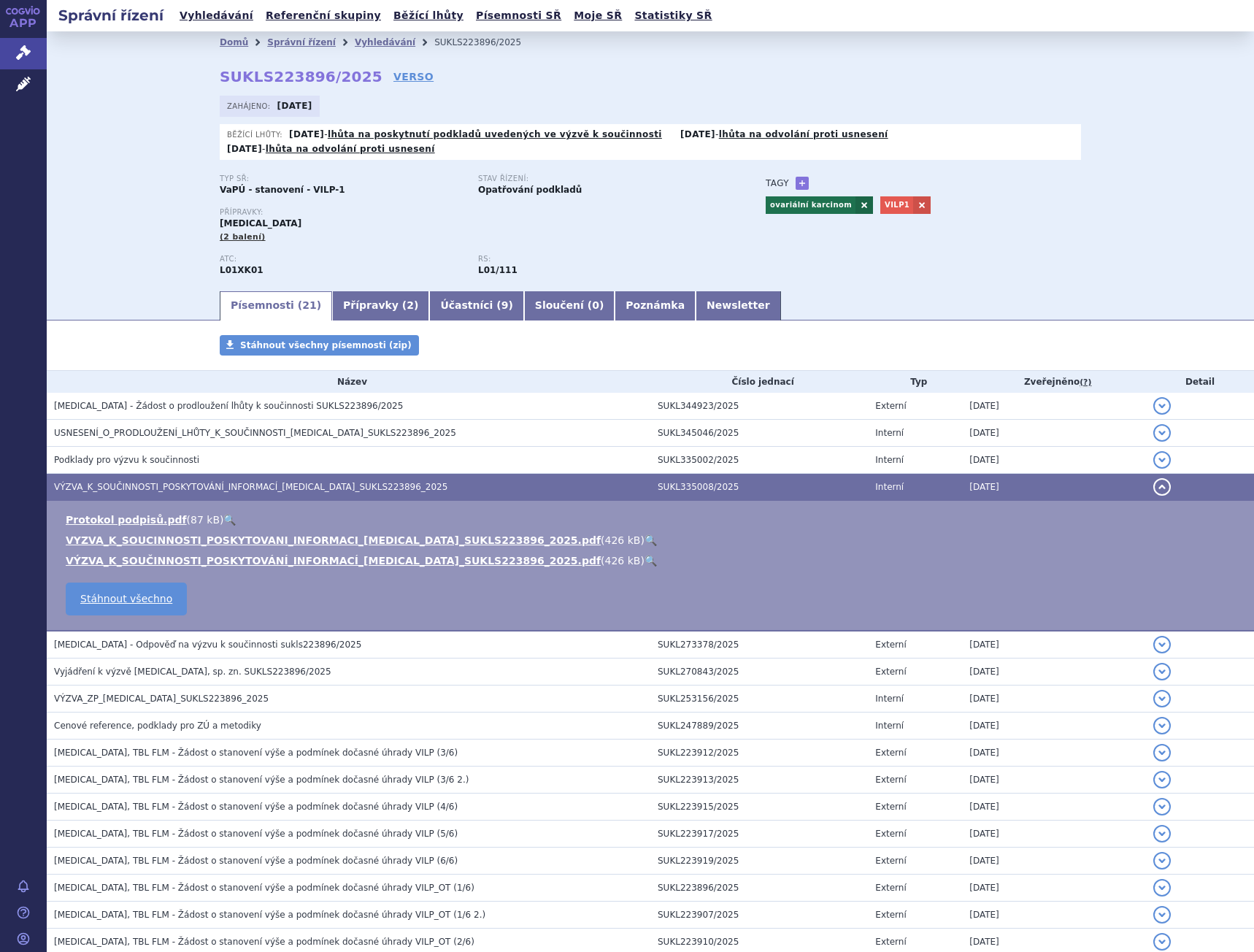
click at [645, 535] on link "🔍" at bounding box center [651, 540] width 13 height 12
